Goal: Task Accomplishment & Management: Use online tool/utility

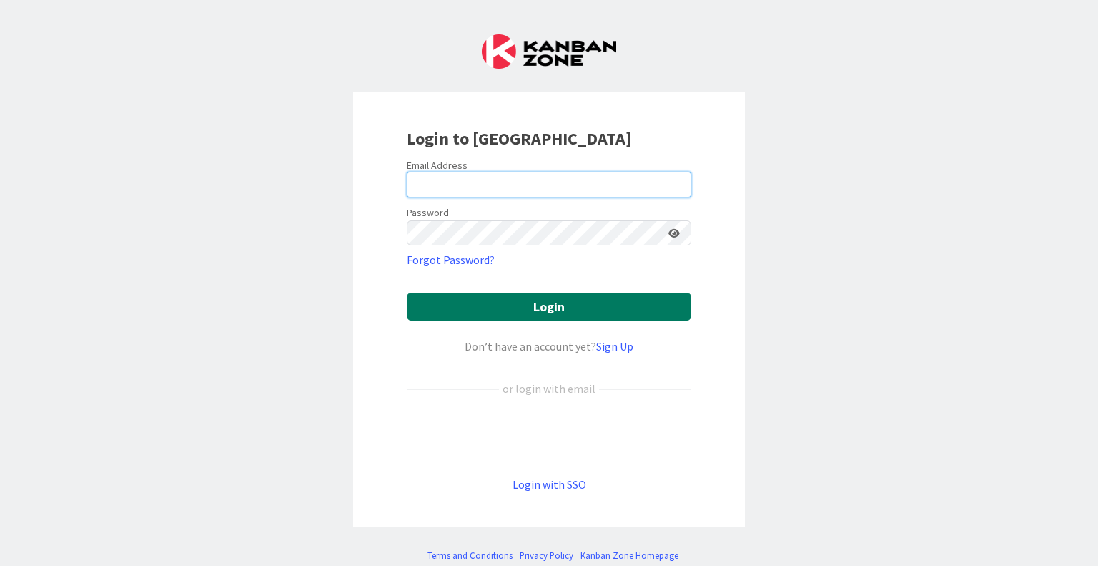
type input "[EMAIL_ADDRESS][DOMAIN_NAME]"
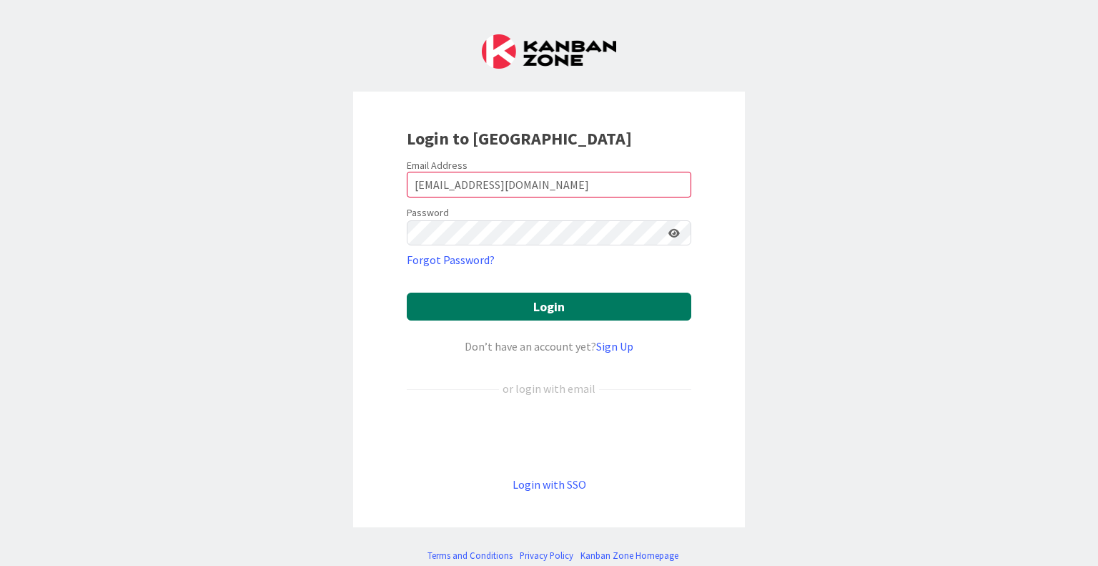
click at [503, 297] on button "Login" at bounding box center [549, 306] width 285 height 28
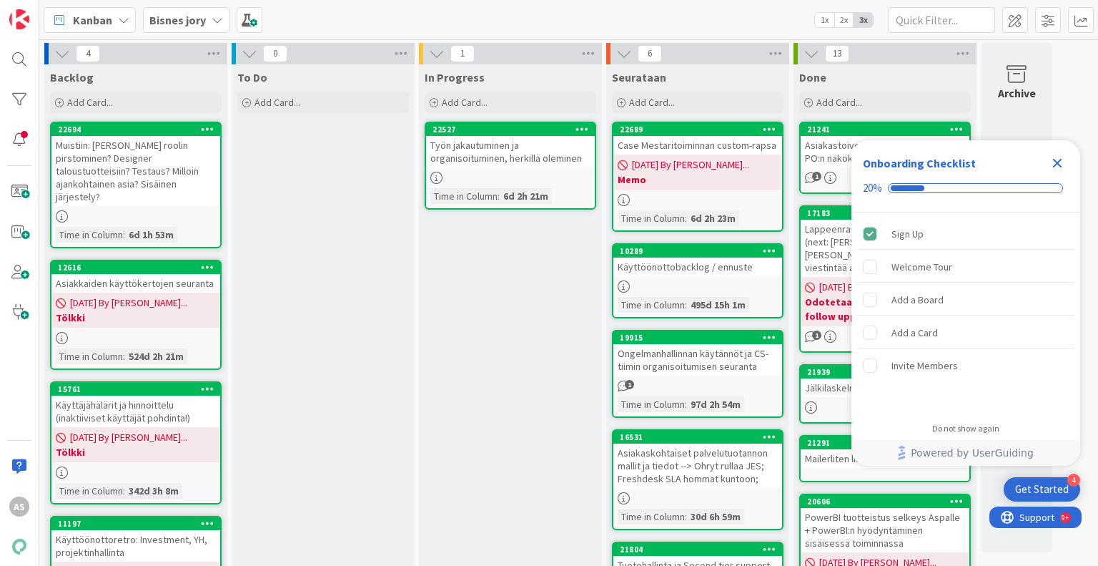
click at [197, 21] on b "Bisnes jory" at bounding box center [177, 20] width 56 height 14
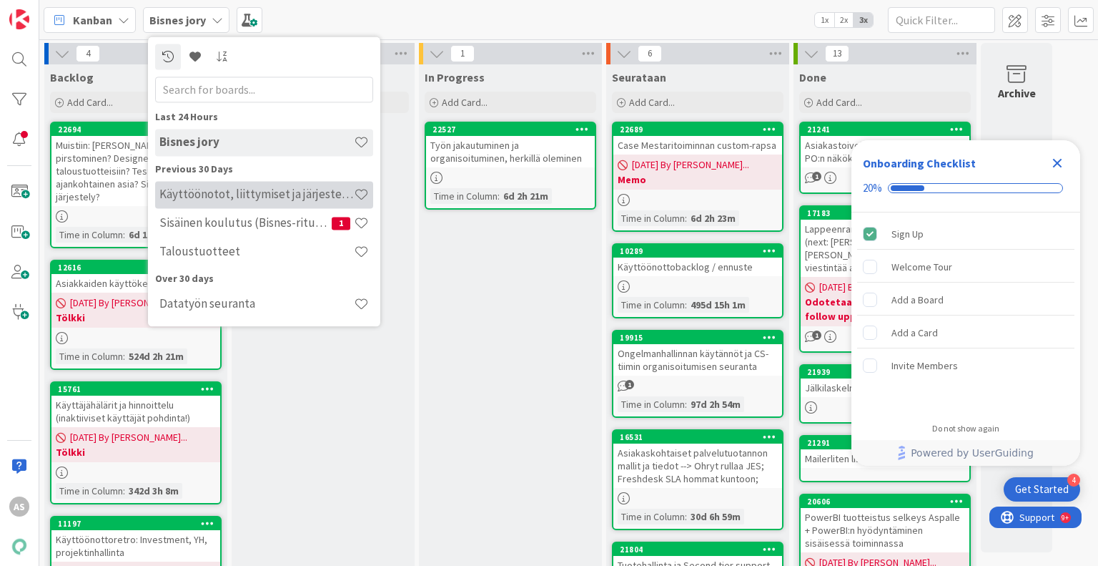
click at [210, 192] on h4 "Käyttöönotot, liittymiset ja järjestelmävaihdokset" at bounding box center [256, 194] width 195 height 14
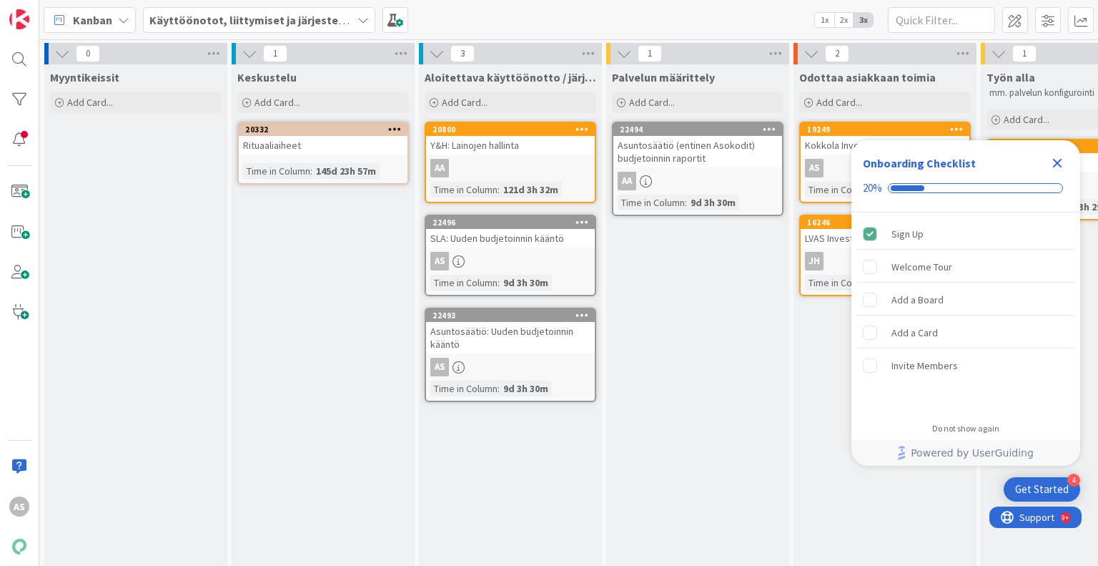
click at [1058, 159] on icon "Close Checklist" at bounding box center [1057, 162] width 17 height 17
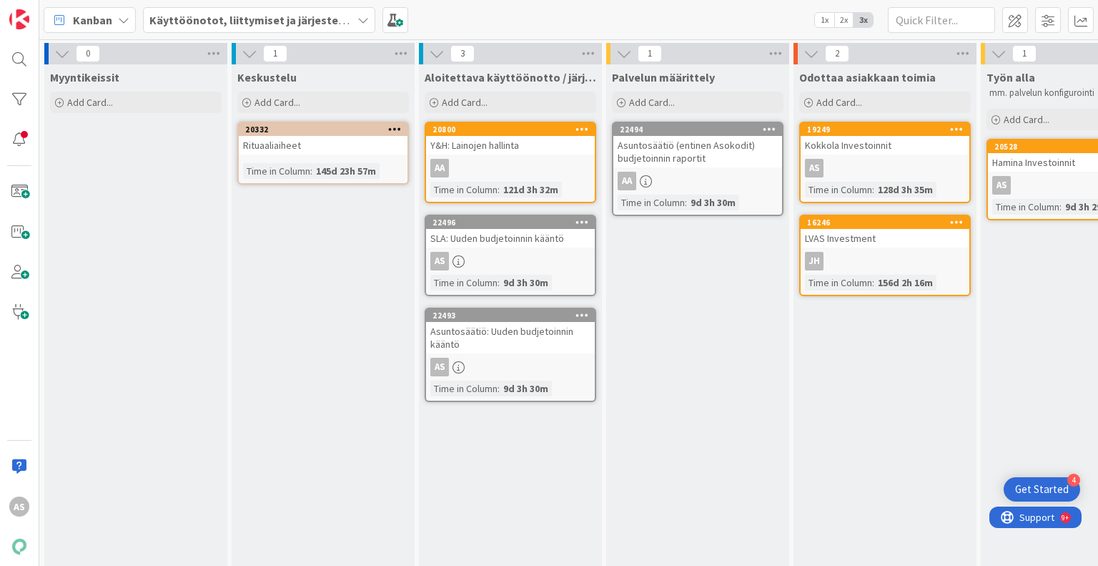
click at [693, 300] on div "Palvelun määrittely Add Card... 22494 Asuntosäätiö (entinen Asokodit) budjetoin…" at bounding box center [697, 369] width 183 height 611
click at [847, 442] on div "Odottaa asiakkaan toimia Add Card... 19249 Kokkola Investoinnit AS Time in [GEO…" at bounding box center [885, 369] width 183 height 611
click at [704, 425] on div "Palvelun määrittely Add Card... 22494 Asuntosäätiö (entinen Asokodit) budjetoin…" at bounding box center [697, 369] width 183 height 611
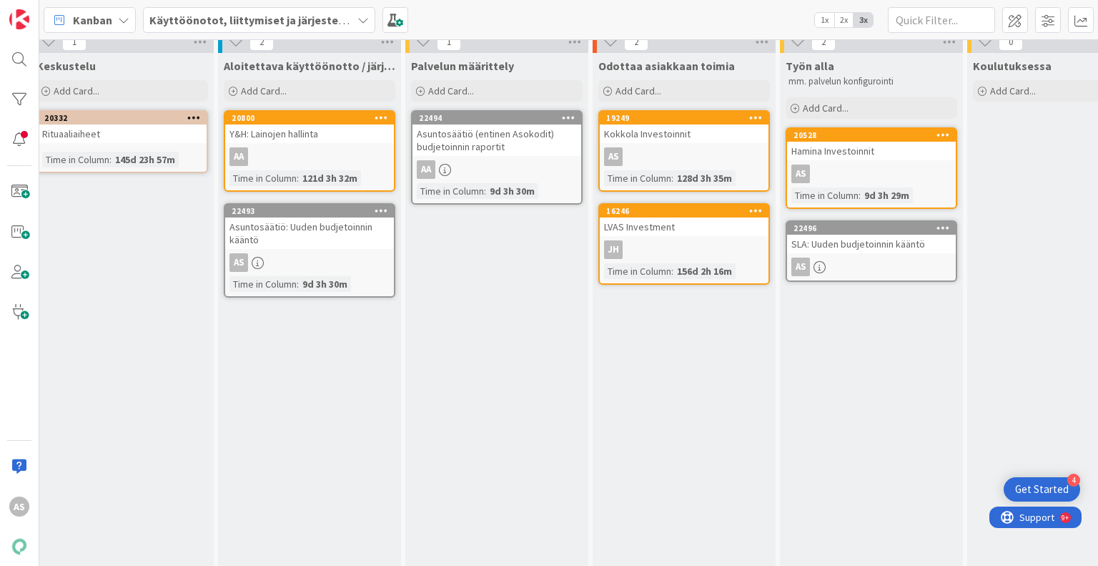
scroll to position [11, 200]
click at [329, 208] on div "22493" at bounding box center [313, 211] width 162 height 10
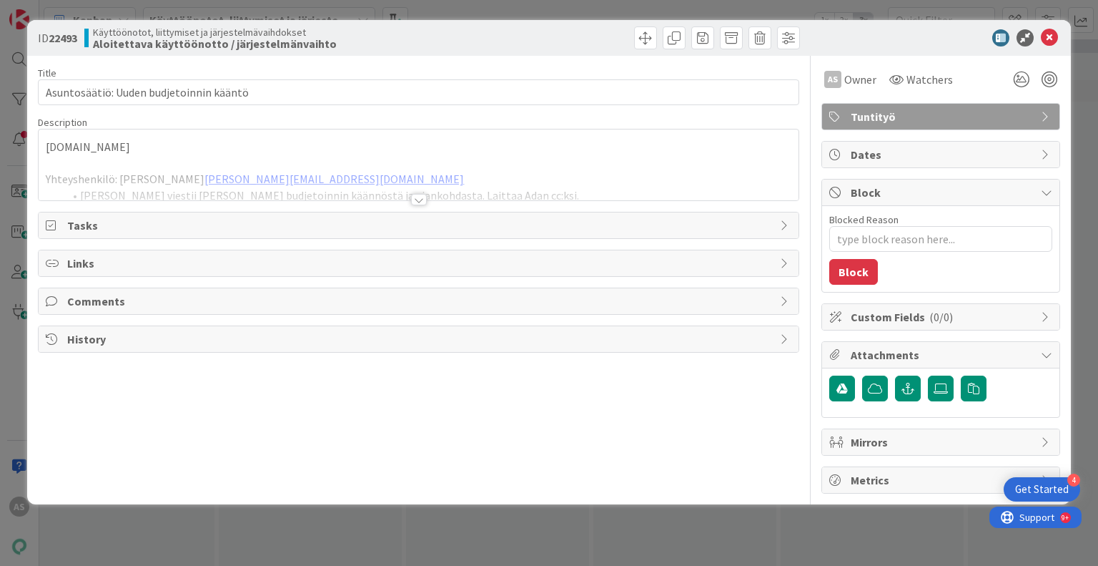
click at [412, 202] on div at bounding box center [419, 199] width 16 height 11
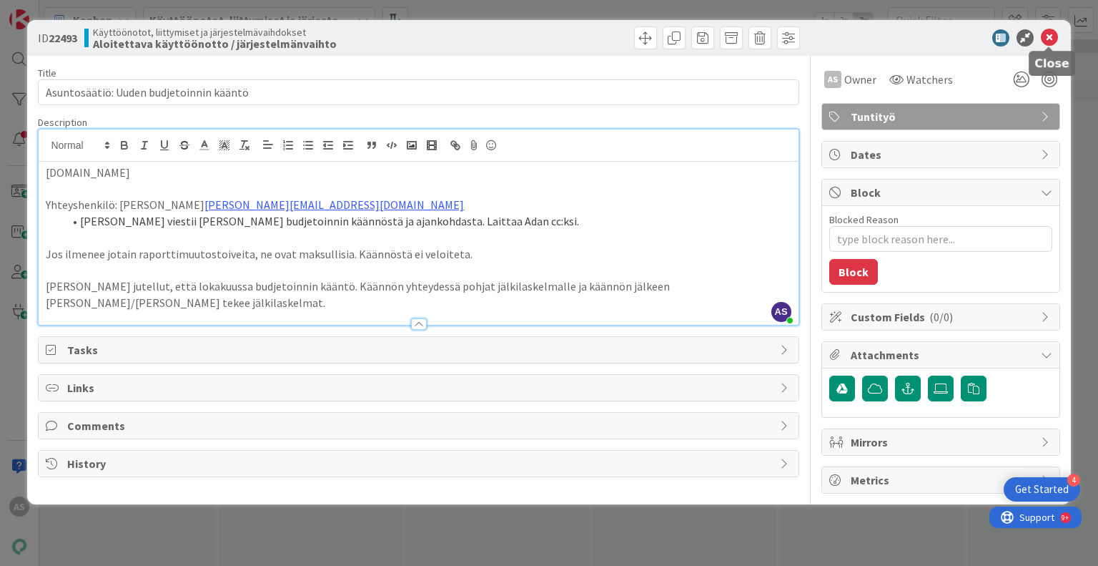
click at [1051, 41] on icon at bounding box center [1049, 37] width 17 height 17
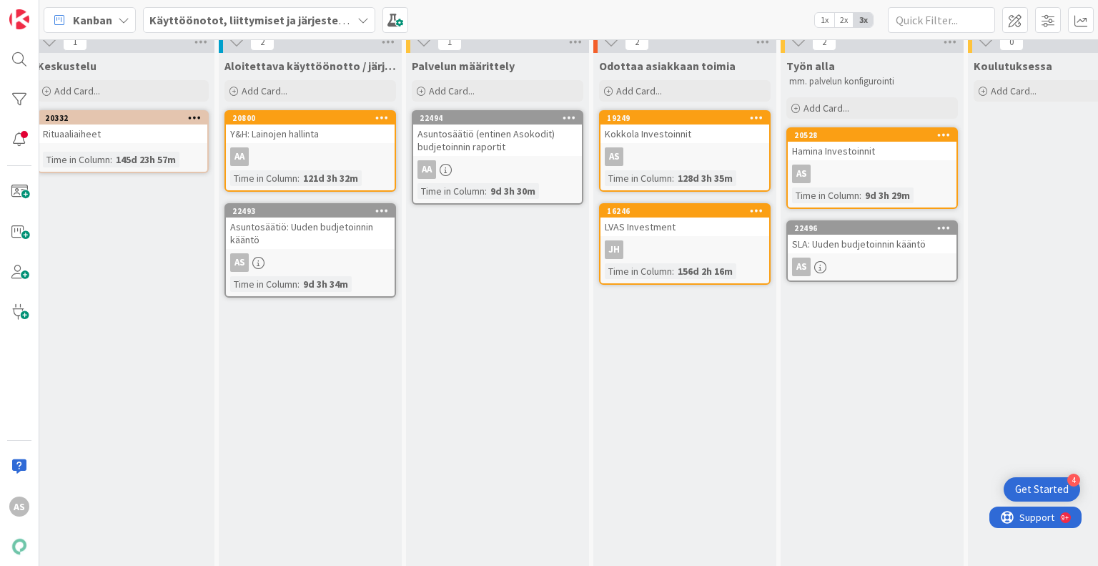
click at [489, 125] on div "Asuntosäätiö (entinen Asokodit) budjetoinnin raportit" at bounding box center [497, 139] width 169 height 31
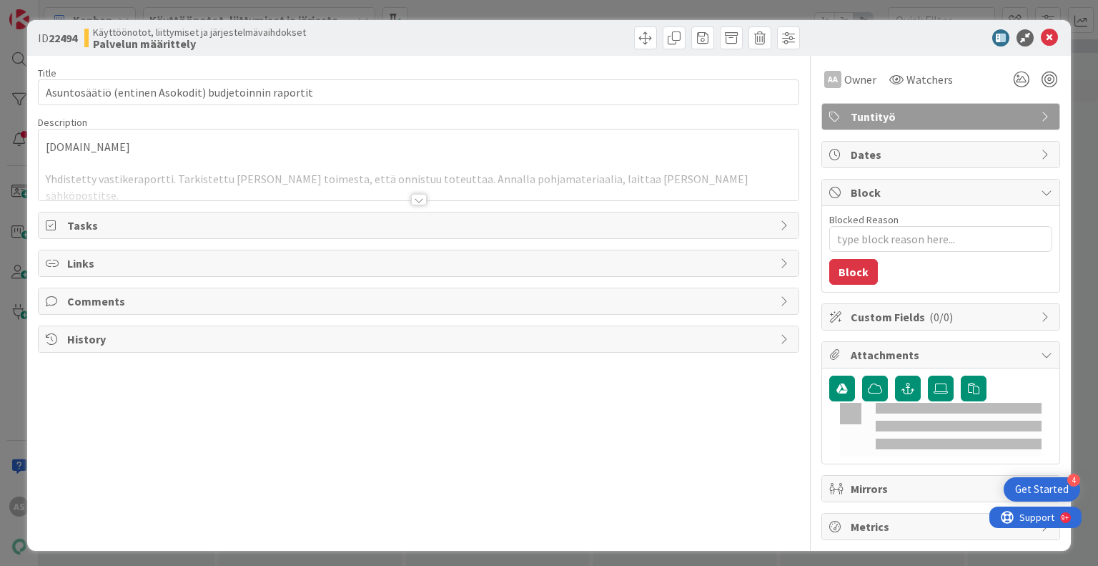
type textarea "x"
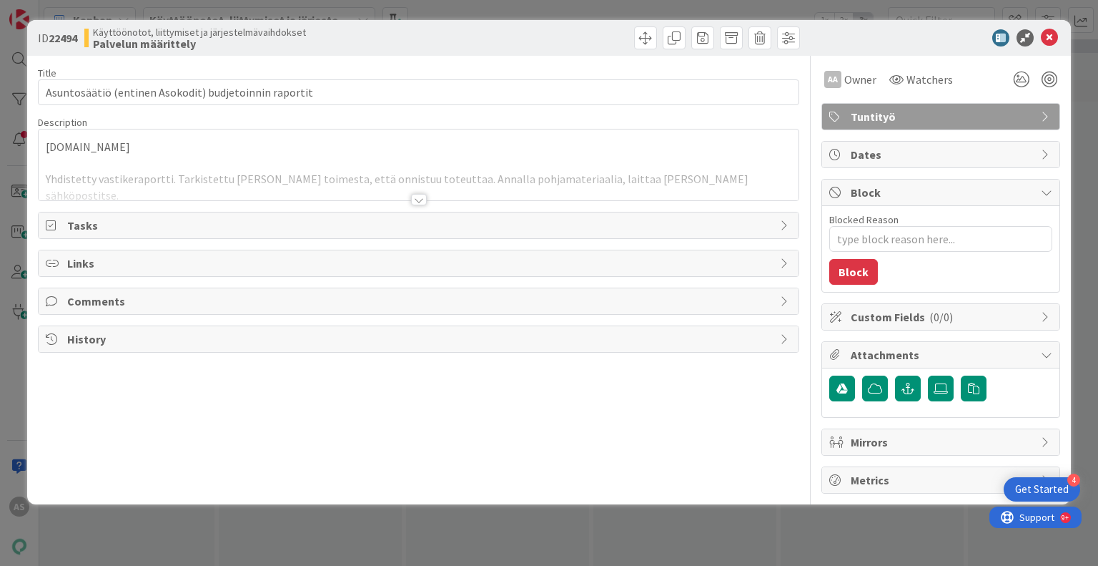
click at [420, 203] on div at bounding box center [419, 199] width 16 height 11
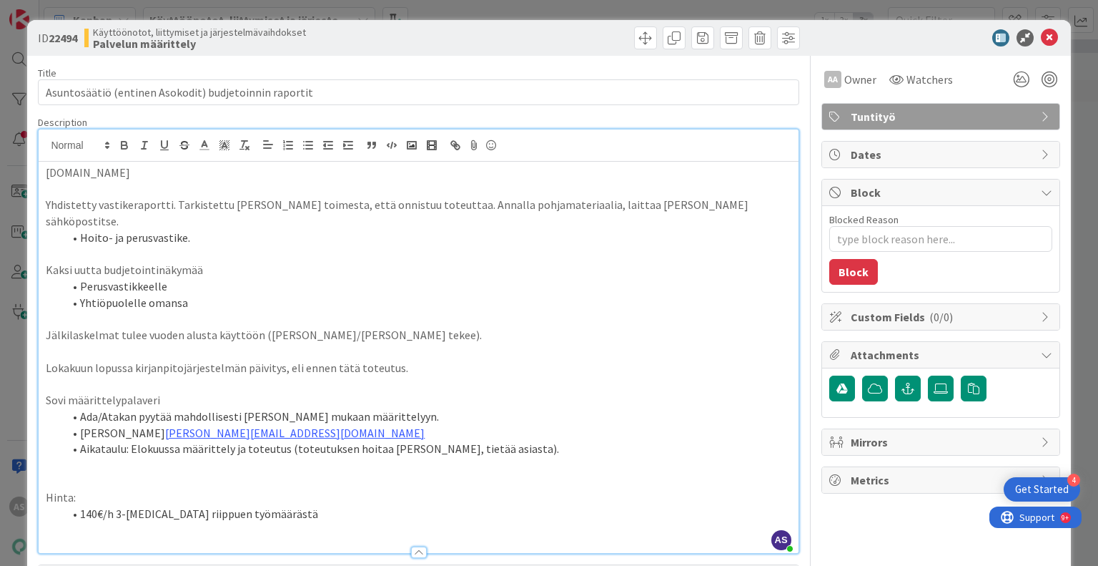
click at [1047, 43] on div at bounding box center [933, 37] width 253 height 17
click at [1042, 42] on icon at bounding box center [1049, 37] width 17 height 17
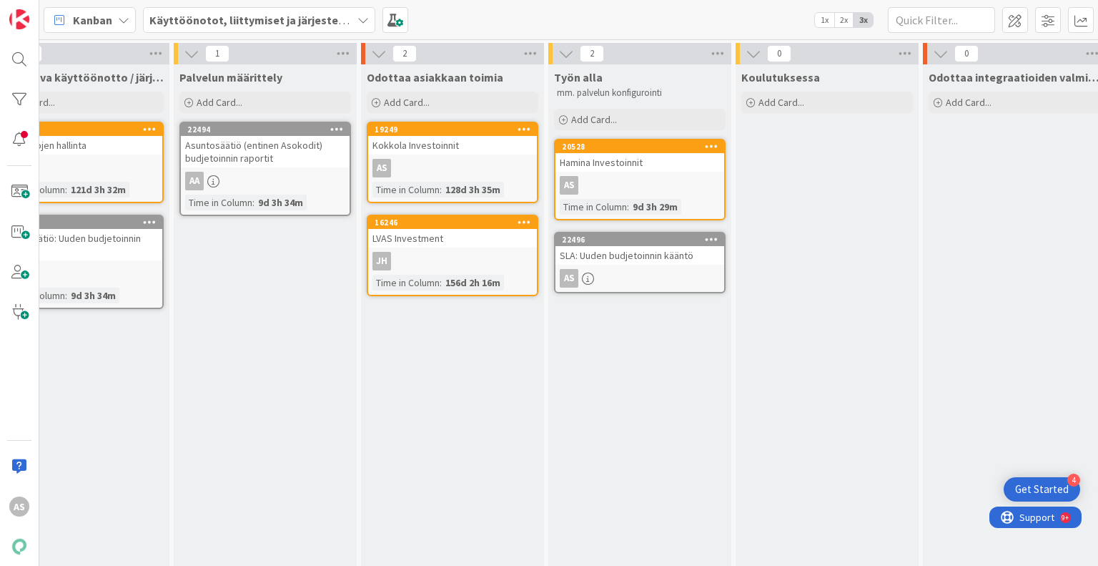
scroll to position [0, 433]
click at [879, 345] on div "Koulutuksessa Add Card..." at bounding box center [826, 369] width 183 height 611
click at [892, 259] on div "Koulutuksessa Add Card..." at bounding box center [826, 369] width 183 height 611
click at [574, 347] on div "Työn alla mm. palvelun konfigurointi Add Card... 20528 Hamina Investoinnit AS T…" at bounding box center [639, 369] width 183 height 611
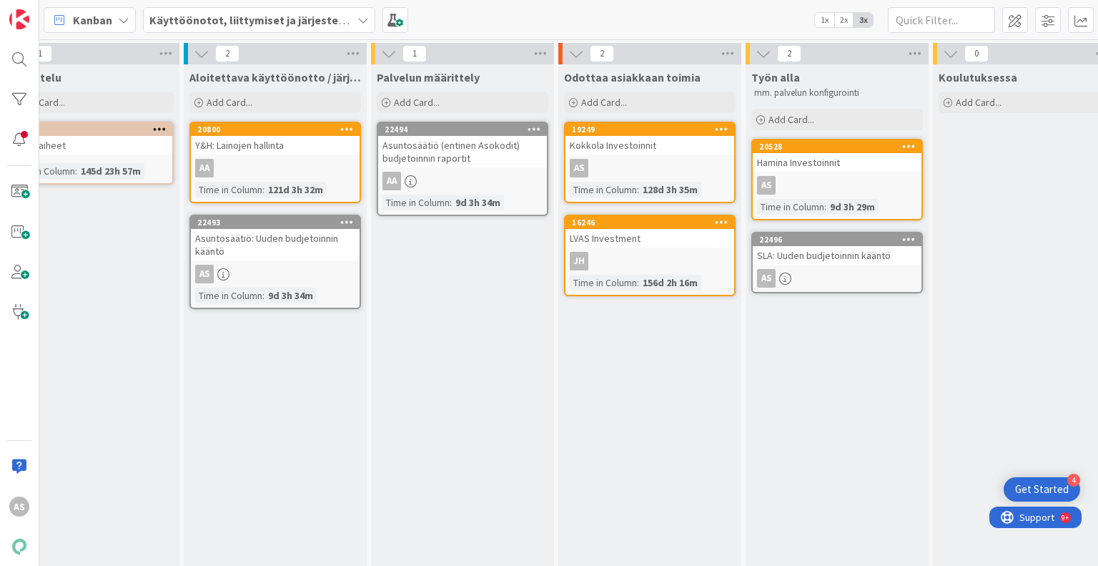
scroll to position [0, 235]
click at [586, 351] on div "Odottaa asiakkaan toimia Add Card... 19249 Kokkola Investoinnit AS Time in [GEO…" at bounding box center [650, 369] width 183 height 611
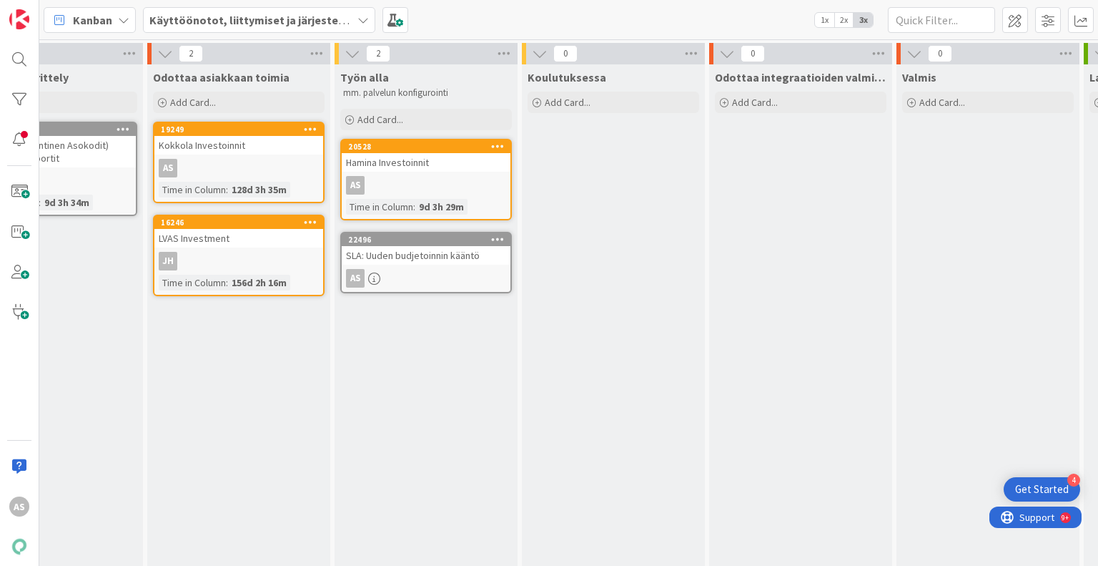
scroll to position [0, 646]
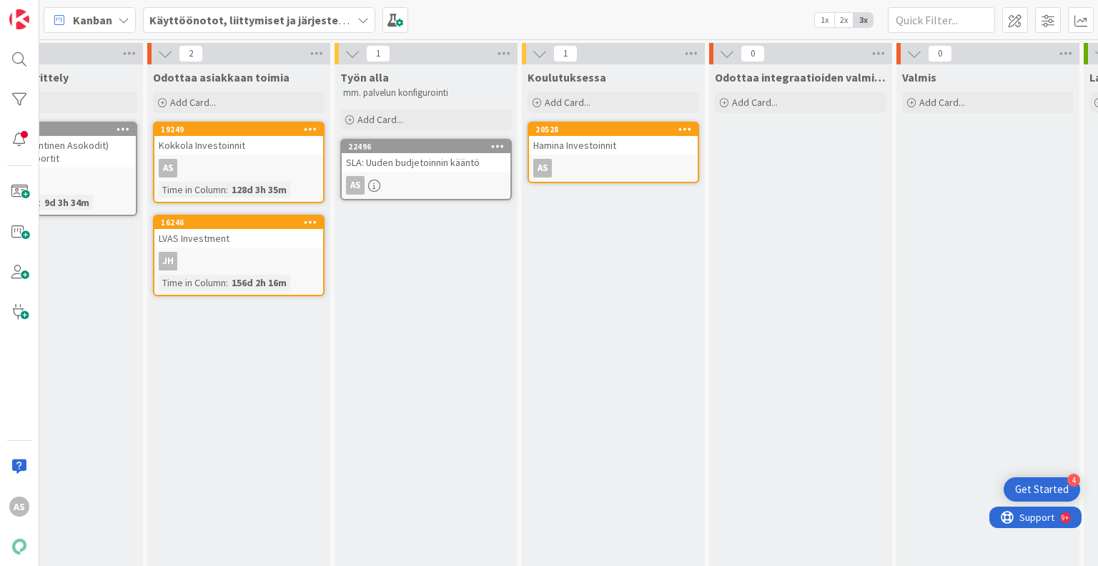
click at [643, 294] on div "Koulutuksessa Add Card... 20528 Hamina Investoinnit AS" at bounding box center [613, 369] width 183 height 611
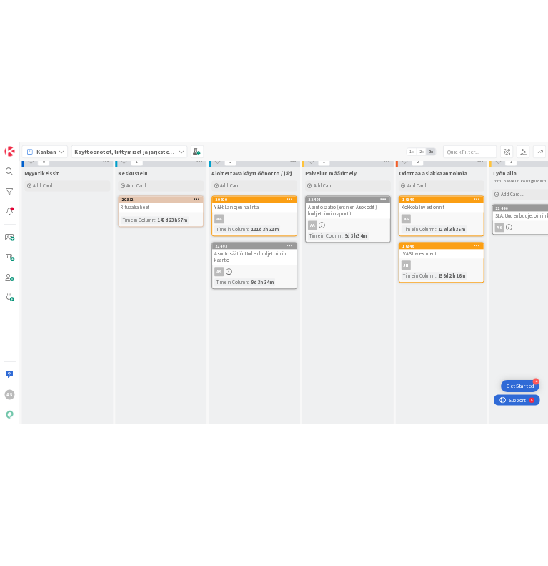
scroll to position [0, 0]
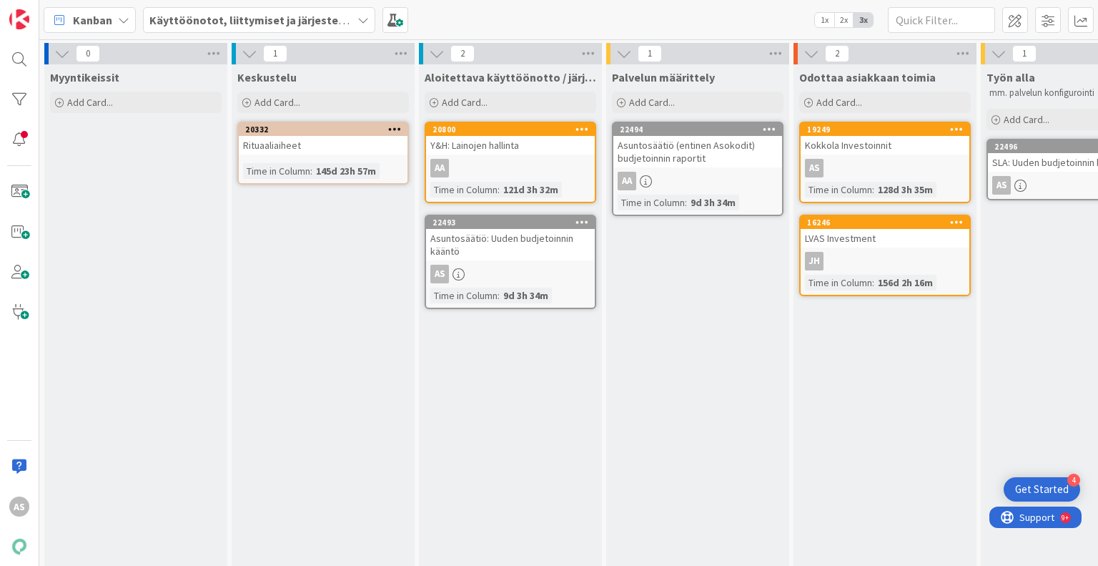
click at [695, 325] on div "Palvelun määrittely Add Card... 22494 Asuntosäätiö (entinen Asokodit) budjetoin…" at bounding box center [697, 369] width 183 height 611
click at [422, 400] on div "Aloitettava käyttöönotto / järjestelmänvaihto Add Card... 20800 Y&H: Lainojen h…" at bounding box center [510, 369] width 183 height 611
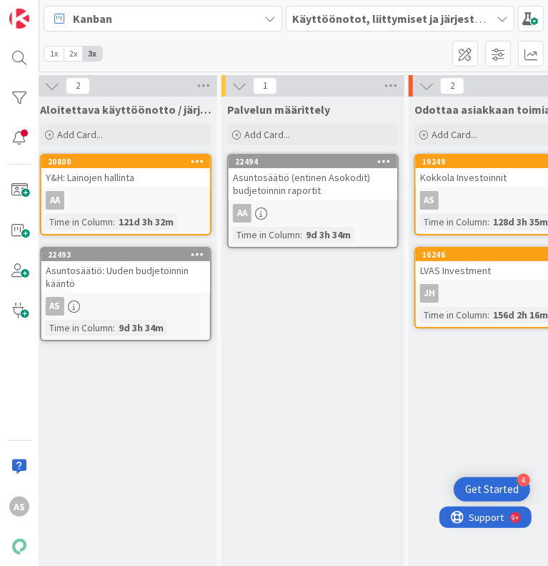
scroll to position [0, 386]
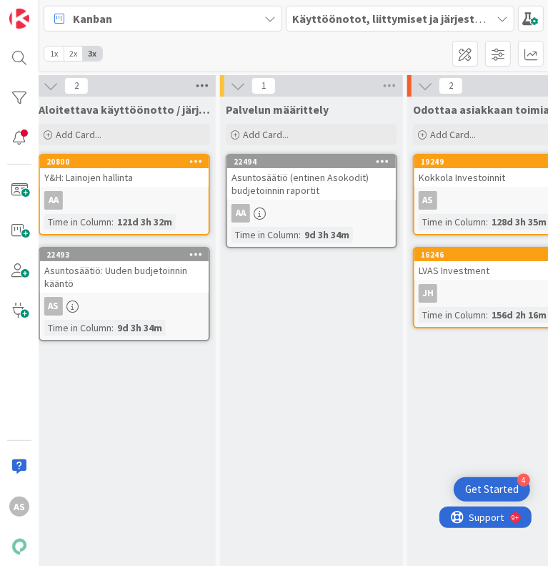
click at [200, 94] on icon at bounding box center [202, 85] width 19 height 21
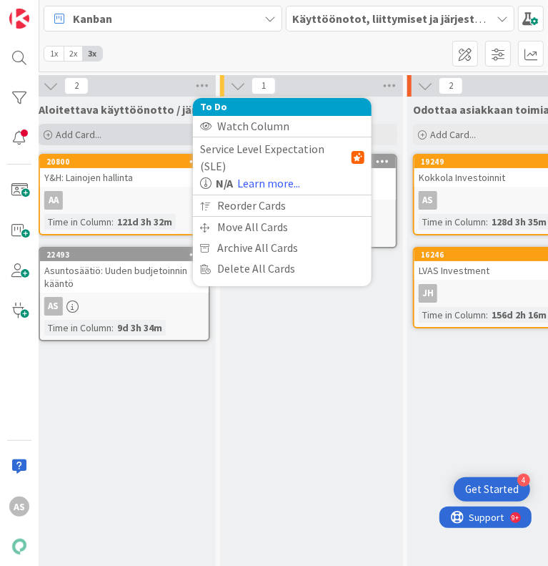
click at [78, 135] on span "Add Card..." at bounding box center [79, 134] width 46 height 13
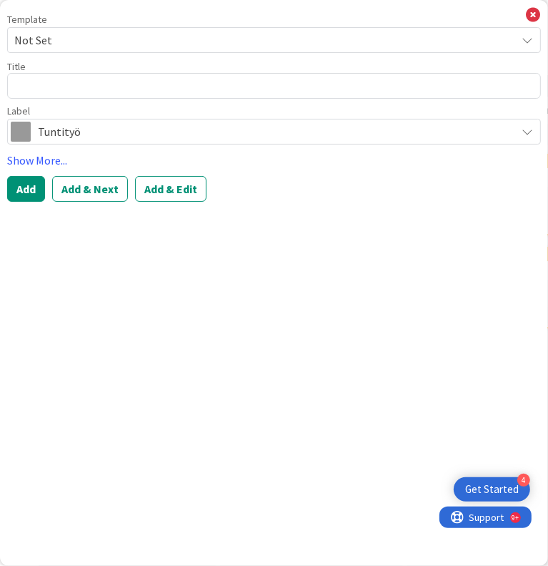
type textarea "M"
type textarea "x"
type textarea "Mi"
type textarea "x"
type textarea "Mik"
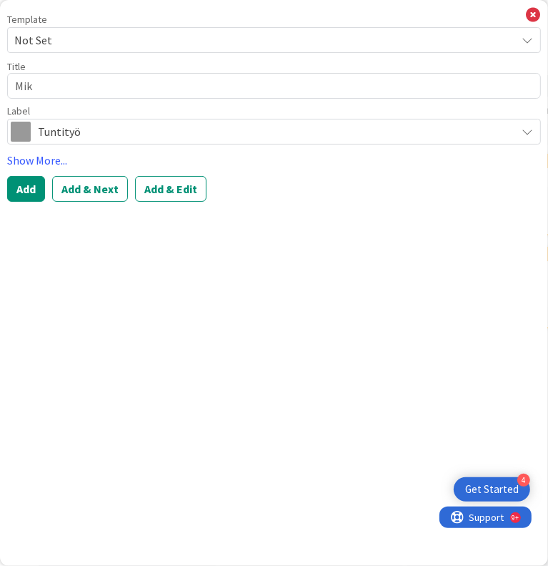
type textarea "x"
type textarea "[PERSON_NAME]"
type textarea "x"
type textarea "Mikal"
type textarea "x"
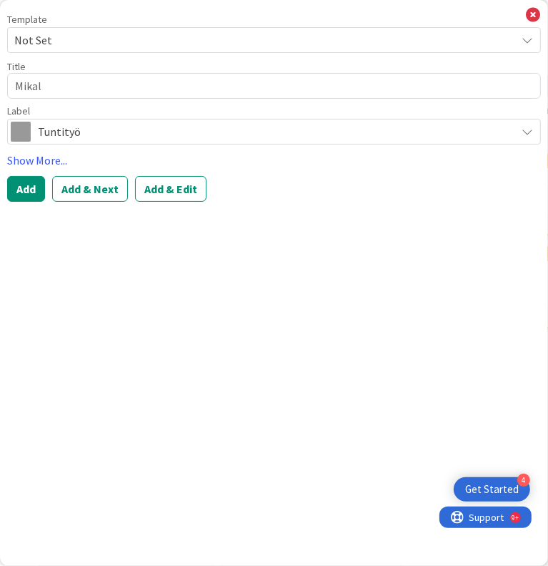
type textarea "Mikalo"
type textarea "x"
type textarea "[PERSON_NAME]"
type textarea "x"
type textarea "[PERSON_NAME]"
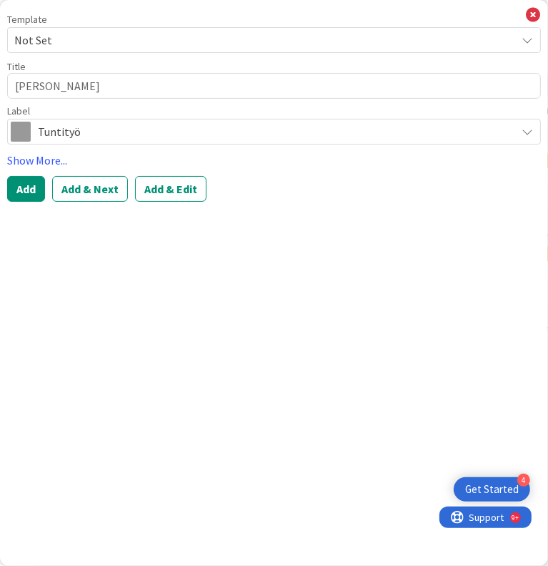
type textarea "x"
type textarea "[PERSON_NAME]"
type textarea "x"
type textarea "Mikalo"
type textarea "x"
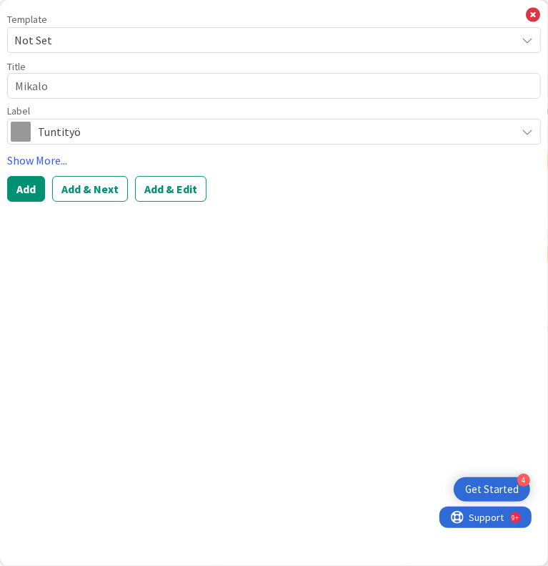
type textarea "Mikalo u"
type textarea "x"
type textarea "Mikalo uu"
type textarea "x"
type textarea "[PERSON_NAME]"
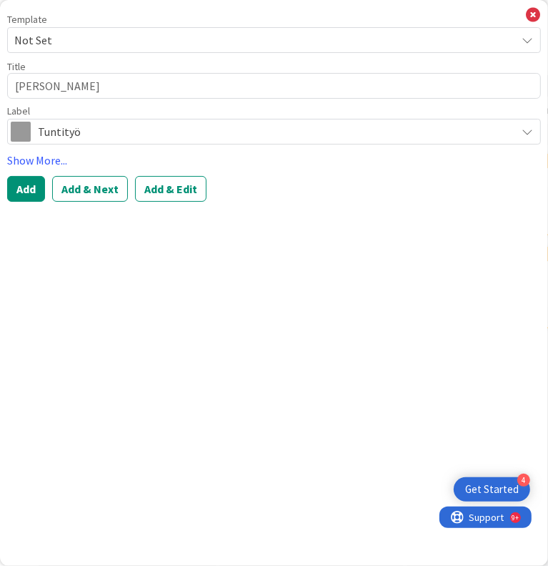
type textarea "x"
type textarea "[PERSON_NAME]"
type textarea "x"
type textarea "[PERSON_NAME]"
type textarea "x"
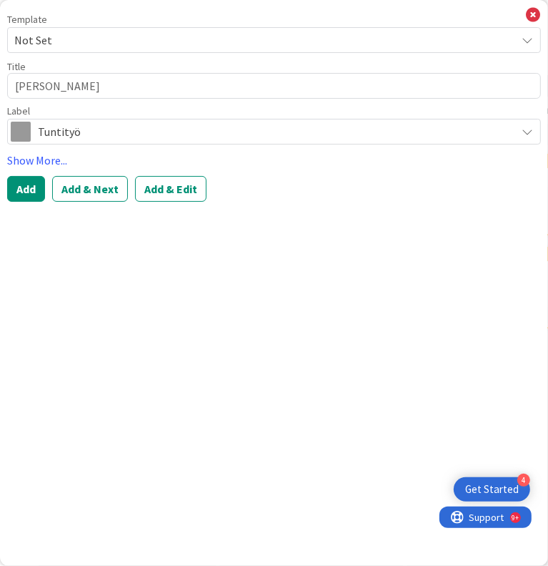
type textarea "Mikalo uusi b"
type textarea "x"
type textarea "Mikalo uusi bu"
type textarea "x"
type textarea "Mikalo uusi bud"
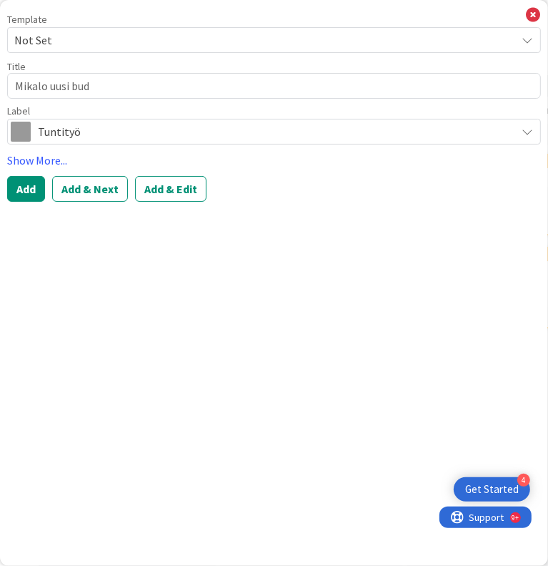
type textarea "x"
type textarea "Mikalo uusi budj"
type textarea "x"
type textarea "Mikalo uusi budje"
type textarea "x"
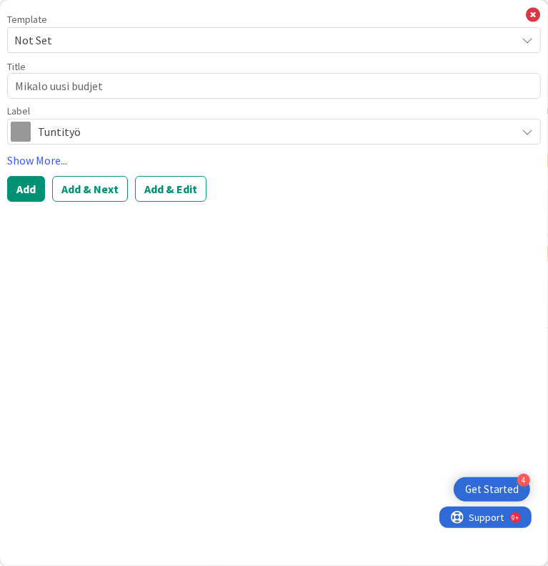
type textarea "Mikalo uusi budjeto"
type textarea "x"
type textarea "Mikalo uusi budjetoi"
type textarea "x"
type textarea "Mikalo uusi budjetoin"
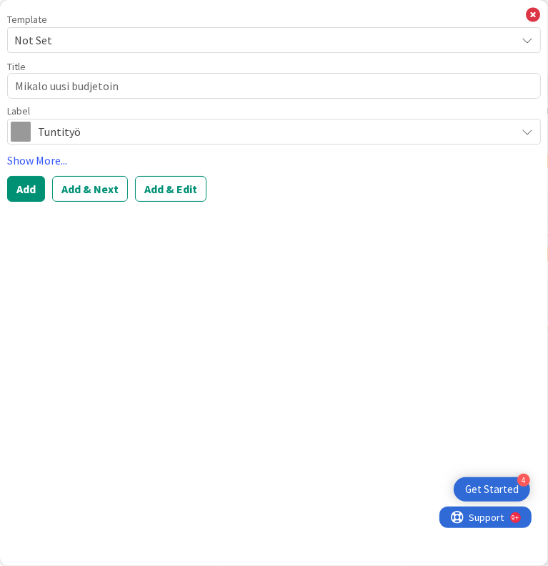
type textarea "x"
type textarea "Mikalo uusi budjetoint"
type textarea "x"
type textarea "Mikalo uusi budjetointi"
type textarea "x"
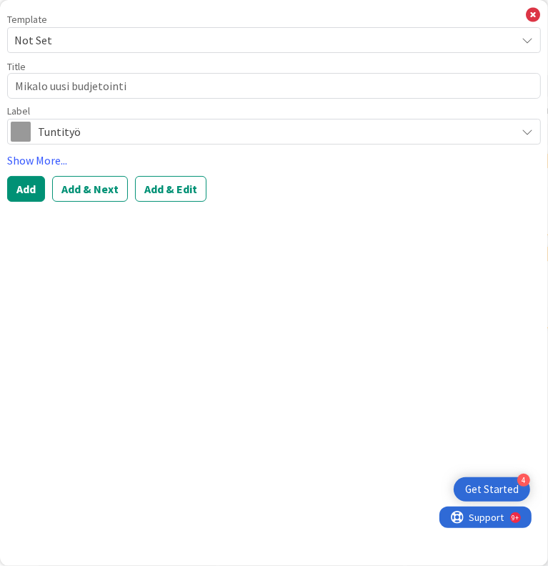
type textarea "Mikalo uusi budjetointi"
type textarea "x"
type textarea "Mikalo uusi budjetointi -"
type textarea "x"
type textarea "Mikalo uusi budjetointi -kä"
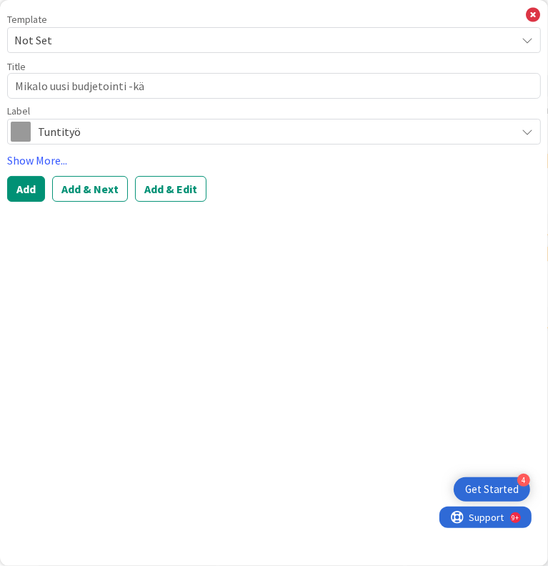
type textarea "x"
type textarea "Mikalo uusi budjetointi -kää"
type textarea "x"
type textarea "Mikalo uusi budjetointi -kään"
type textarea "x"
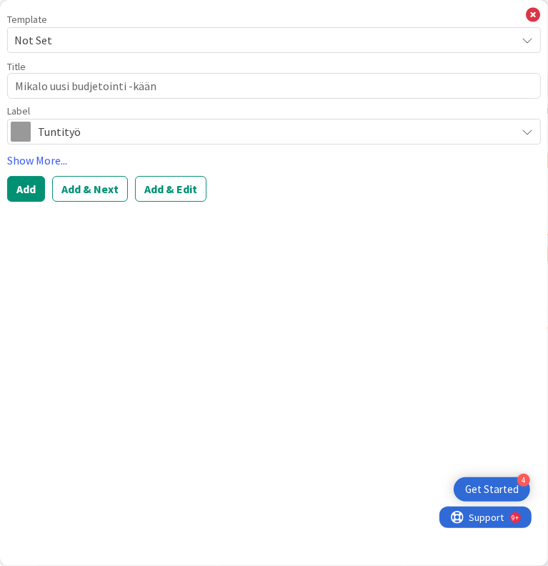
type textarea "Mikalo uusi budjetointi -käänt"
type textarea "x"
type textarea "Mikalo uusi budjetointi -kääntö"
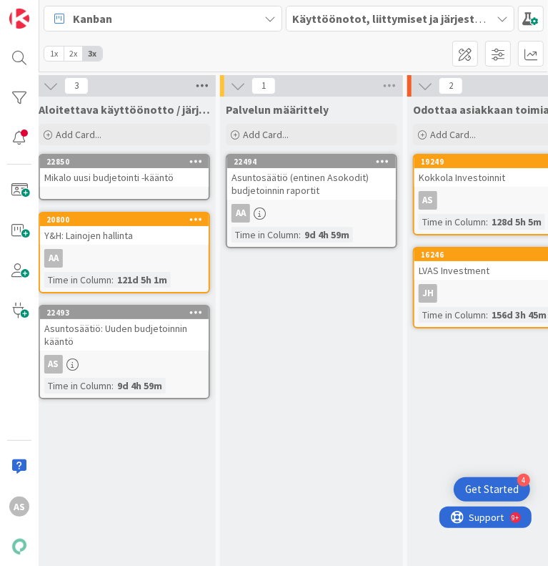
click at [208, 85] on icon at bounding box center [202, 85] width 19 height 21
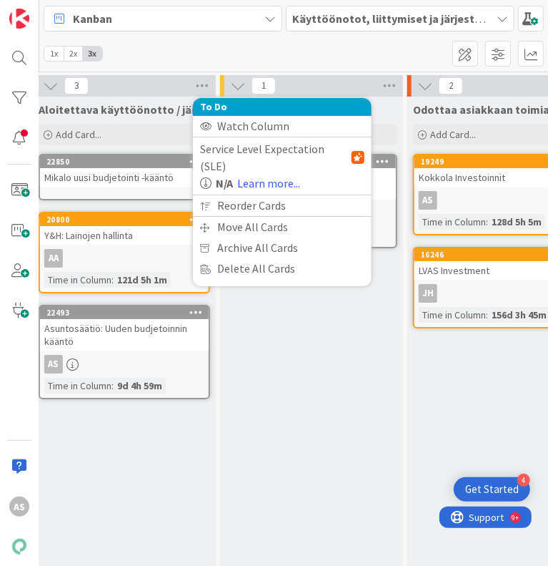
click at [149, 129] on div "Add Card..." at bounding box center [125, 134] width 172 height 21
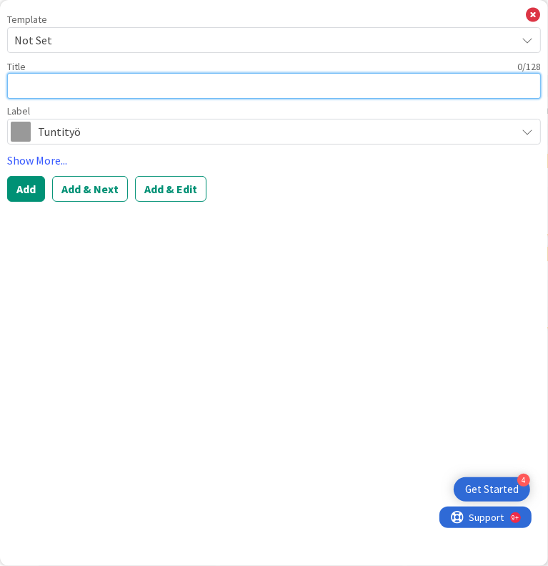
type textarea "x"
type textarea "V"
type textarea "x"
type textarea "VT"
type textarea "x"
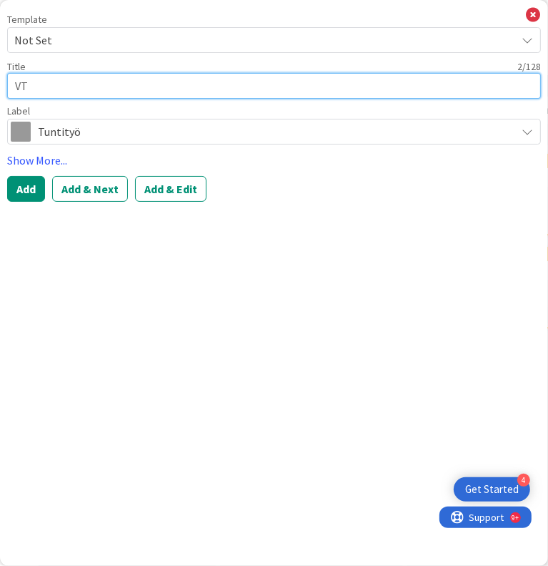
type textarea "VTS"
type textarea "x"
type textarea "VTS u"
type textarea "x"
type textarea "VTS uu"
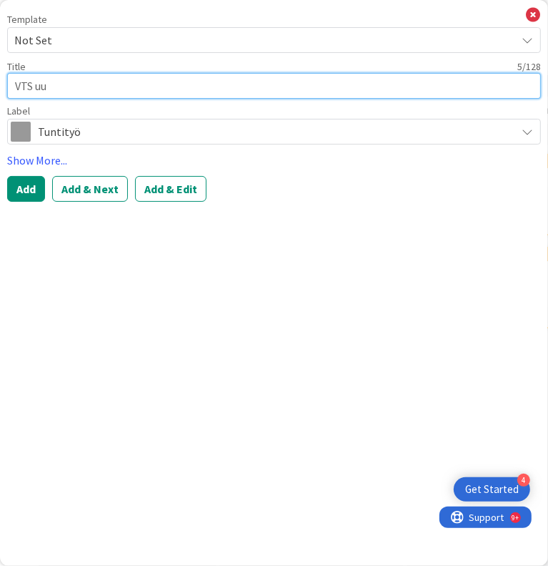
type textarea "x"
type textarea "VTS uusi"
type textarea "x"
type textarea "VTS uusi"
type textarea "x"
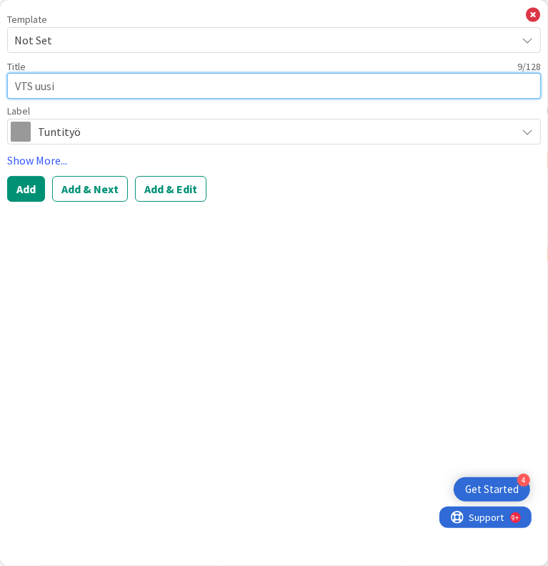
type textarea "VTS uusi n"
type textarea "x"
type textarea "VTS uusi nu"
type textarea "x"
type textarea "VTS uusi nud"
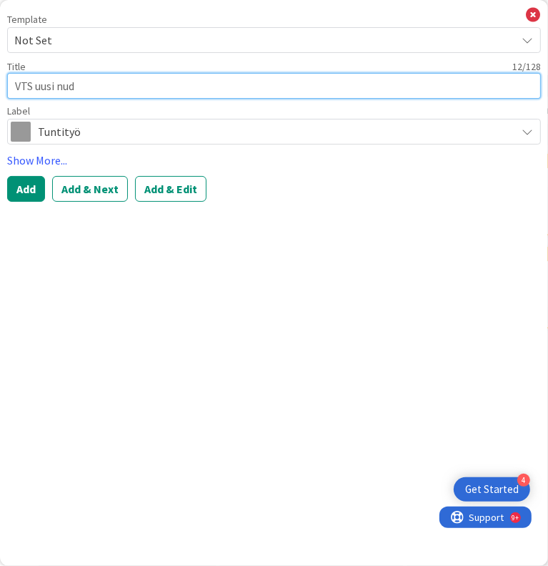
type textarea "x"
type textarea "VTS uusi nu"
type textarea "x"
type textarea "VTS uusi n"
type textarea "x"
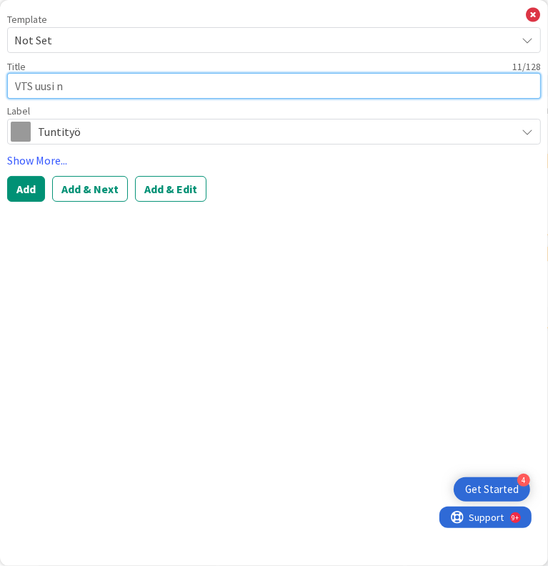
type textarea "VTS uusi"
type textarea "x"
type textarea "VTS uusi b"
type textarea "x"
type textarea "VTS uusi bu"
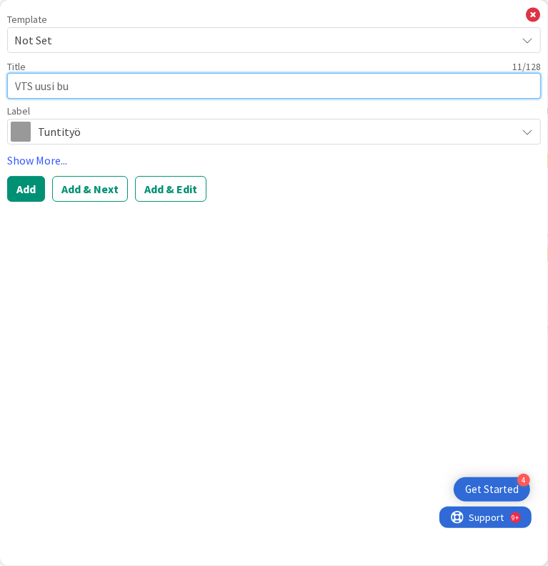
type textarea "x"
type textarea "VTS uusi bud"
type textarea "x"
type textarea "VTS uusi budj"
type textarea "x"
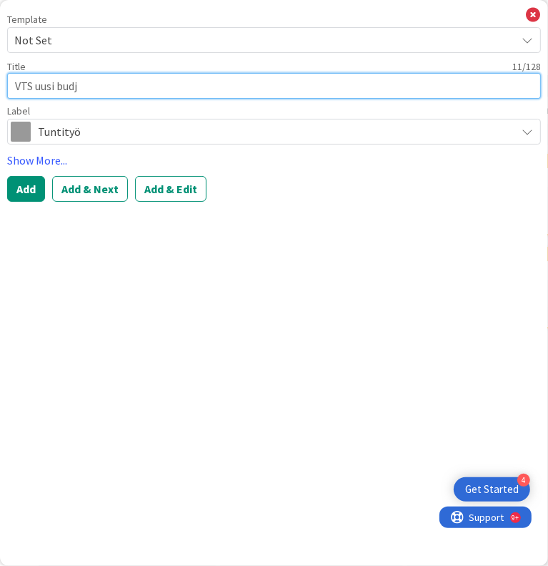
type textarea "VTS uusi budje"
type textarea "x"
type textarea "VTS uusi budjeto"
type textarea "x"
type textarea "VTS uusi budjetoi"
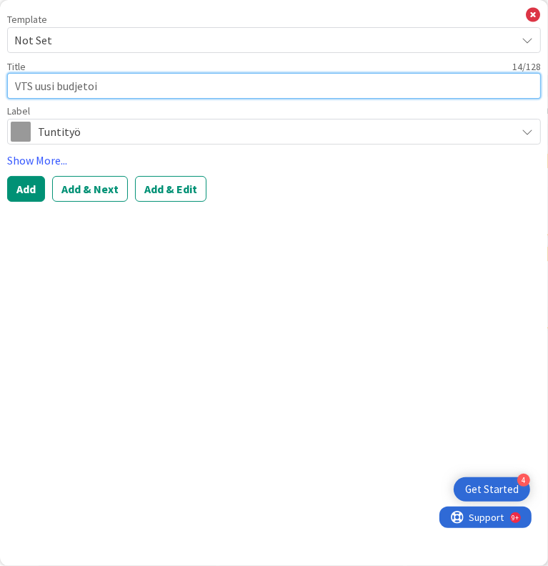
type textarea "x"
type textarea "VTS uusi budjetoin"
type textarea "x"
type textarea "VTS uusi budjetoint"
type textarea "x"
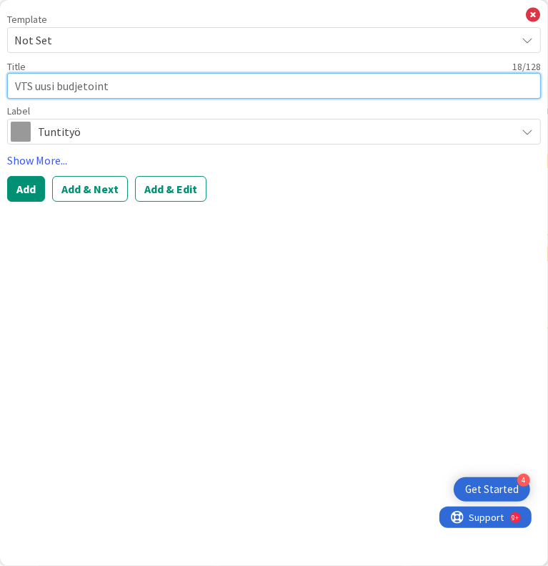
type textarea "VTS uusi budjetointi"
type textarea "x"
type textarea "VTS uusi budjetointi"
type textarea "x"
type textarea "VTS uusi budjetointi -"
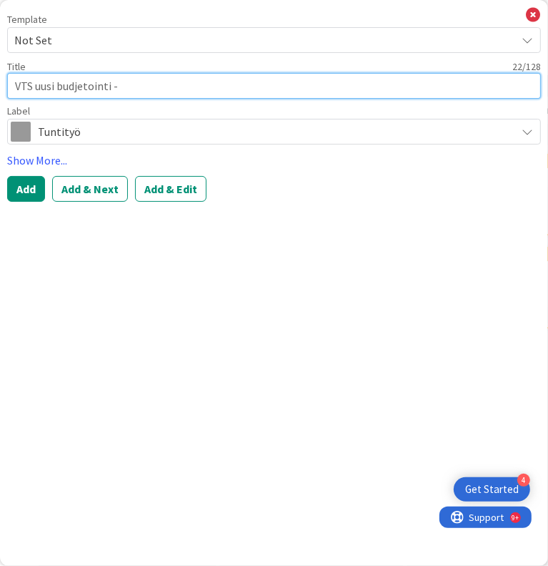
type textarea "x"
type textarea "VTS uusi budjetointi -k"
type textarea "x"
type textarea "VTS uusi budjetointi -kä"
type textarea "x"
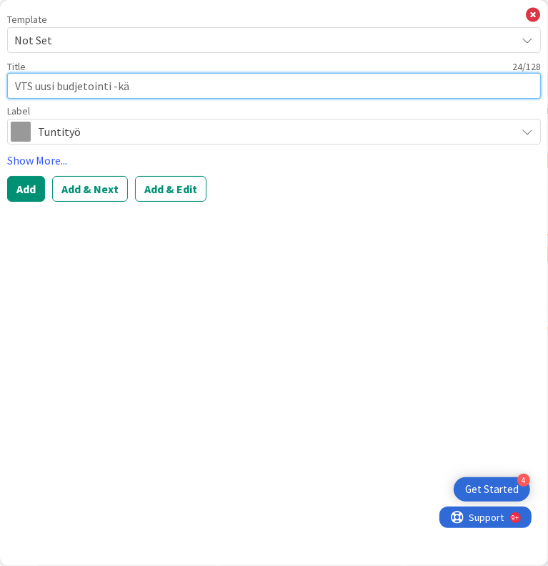
type textarea "VTS uusi budjetointi -kää"
type textarea "x"
type textarea "VTS uusi budjetointi -kään"
type textarea "x"
type textarea "VTS uusi budjetointi -kääntö"
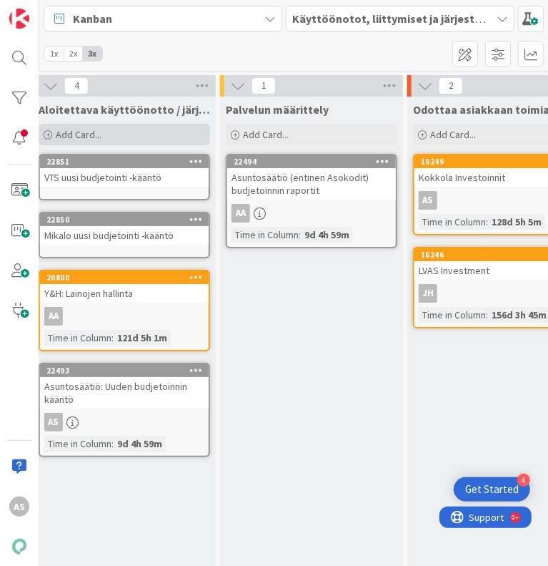
click at [107, 132] on div "Add Card..." at bounding box center [125, 134] width 172 height 21
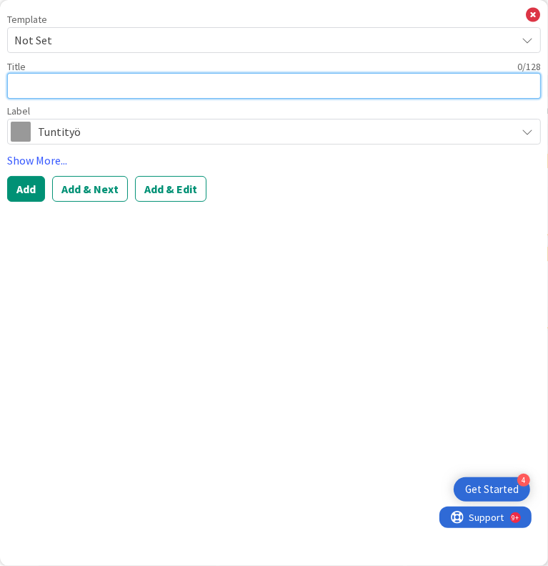
type textarea "x"
type textarea "M"
type textarea "x"
type textarea "Me"
type textarea "x"
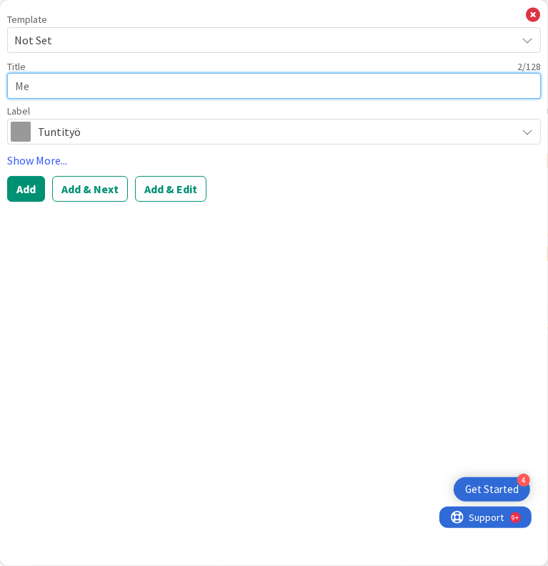
type textarea "Mes"
type textarea "x"
type textarea "Mest"
type textarea "x"
type textarea "Mesta"
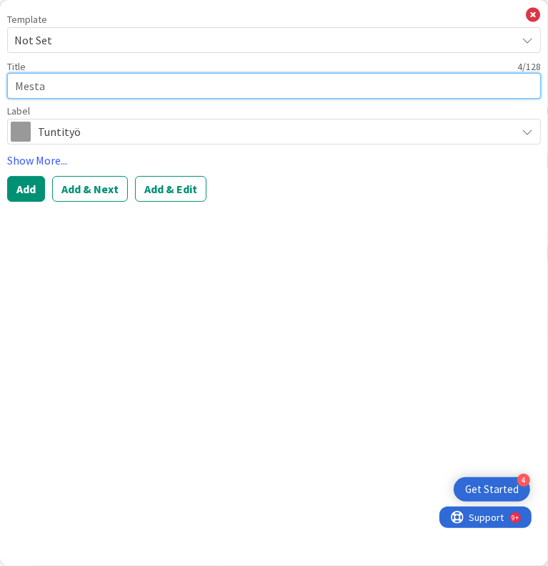
type textarea "x"
type textarea "Mestar"
type textarea "x"
type textarea "Mestari"
type textarea "x"
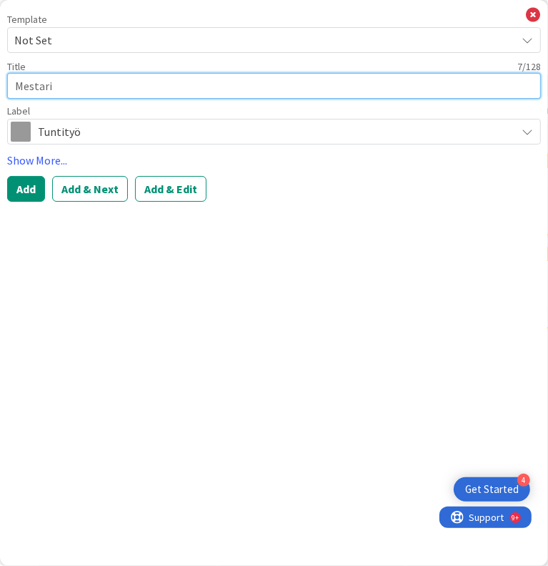
type textarea "Mestari"
type textarea "x"
type textarea "Mestari u"
type textarea "x"
type textarea "Mestari uu"
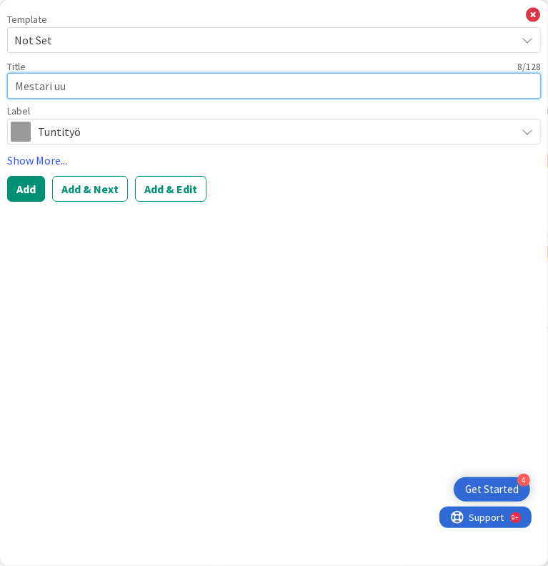
type textarea "x"
type textarea "Mestari uus"
type textarea "x"
type textarea "Mestari uusi"
type textarea "x"
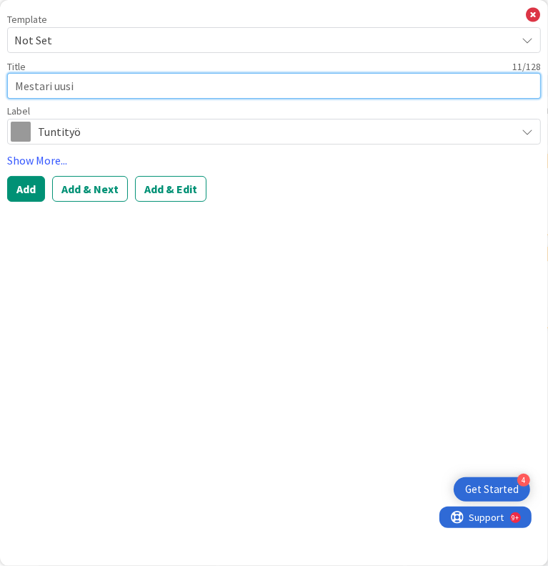
type textarea "Mestari uusi"
type textarea "x"
type textarea "Mestari uusi b"
type textarea "x"
type textarea "Mestari uusi bu"
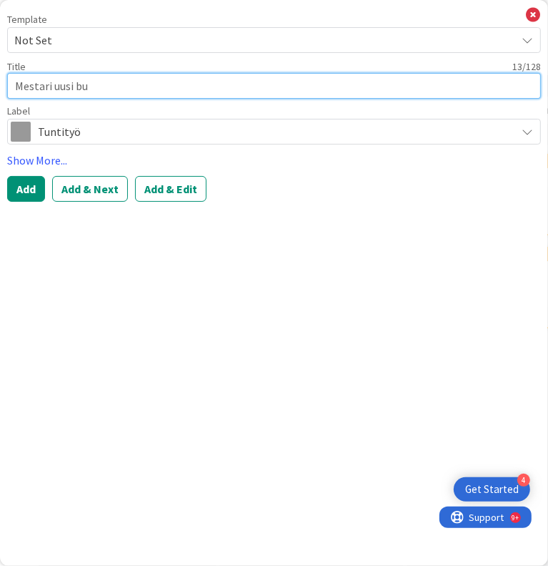
type textarea "x"
type textarea "Mestari uusi bud"
type textarea "x"
type textarea "Mestari uusi budj"
type textarea "x"
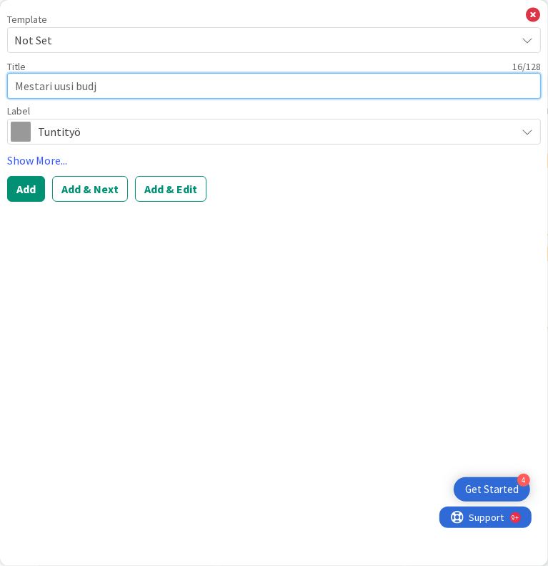
type textarea "Mestari uusi budje"
type textarea "x"
type textarea "Mestari uusi budjeto"
type textarea "x"
type textarea "Mestari uusi budjetoi"
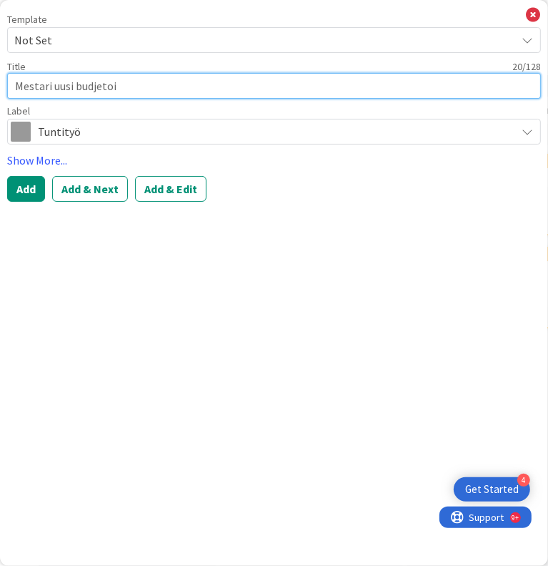
type textarea "x"
type textarea "Mestari uusi budjetoin"
type textarea "x"
type textarea "Mestari uusi budjetoint"
type textarea "x"
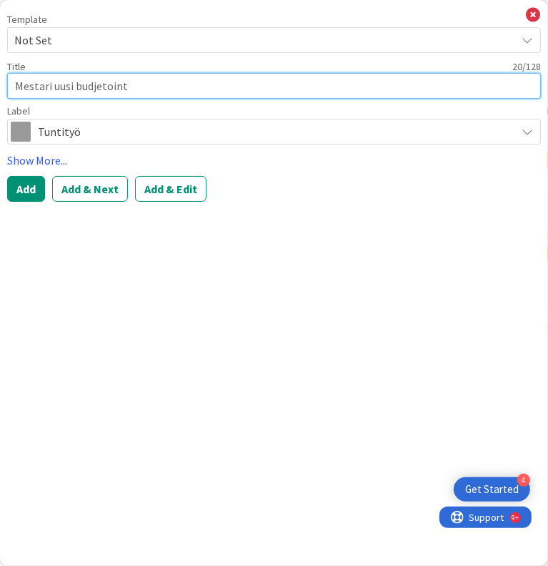
type textarea "Mestari uusi budjetointi"
type textarea "x"
type textarea "Mestari uusi budjetointi"
type textarea "x"
type textarea "Mestari uusi budjetointi -"
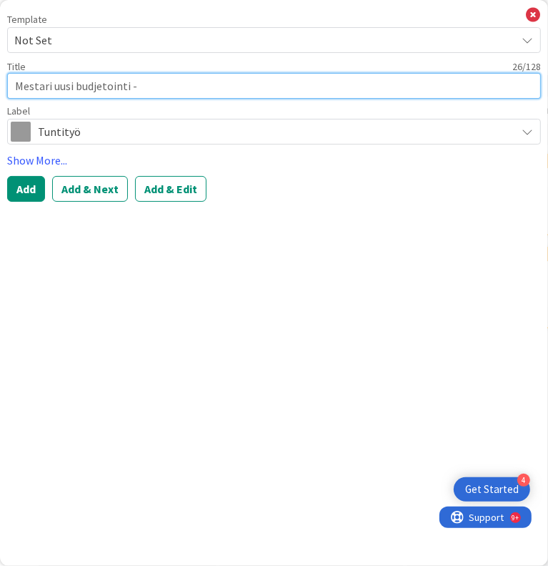
type textarea "x"
type textarea "Mestari uusi budjetointi -k"
type textarea "x"
type textarea "Mestari uusi budjetointi -kä"
type textarea "x"
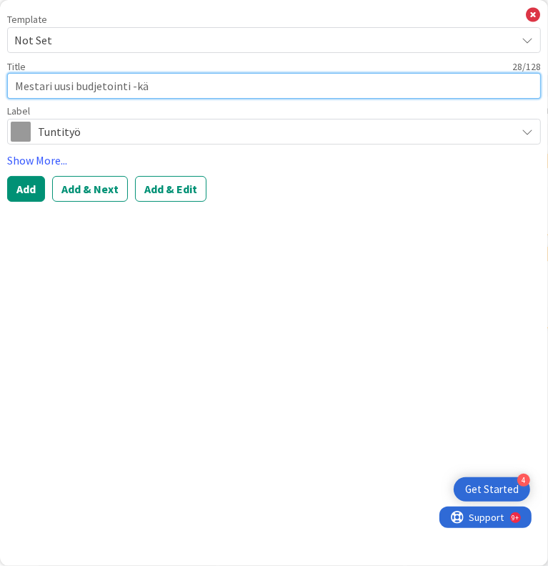
type textarea "Mestari uusi budjetointi -kää"
type textarea "x"
type textarea "Mestari uusi budjetointi -kään"
type textarea "x"
type textarea "Mestari uusi budjetointi -kääntö"
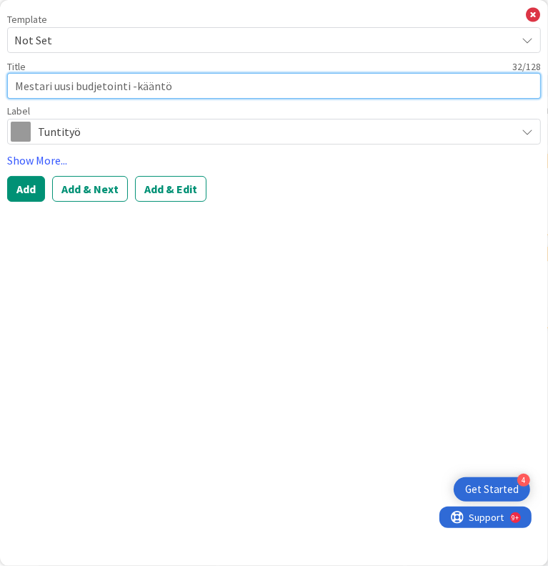
type textarea "x"
type textarea "Mestari uusi budjetointi -kääntö"
click at [48, 84] on textarea "Mestari uusi budjetointi -kääntö" at bounding box center [274, 86] width 534 height 26
type textarea "x"
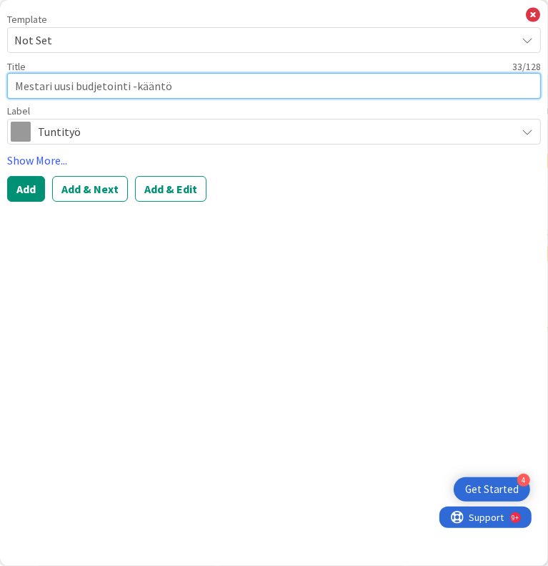
type textarea "Mestarim uusi budjetointi -kääntö"
type textarea "x"
type textarea "Mestari uusi budjetointi -kääntö"
type textarea "x"
type textarea "Mestari uusi budjetointi -kääntö"
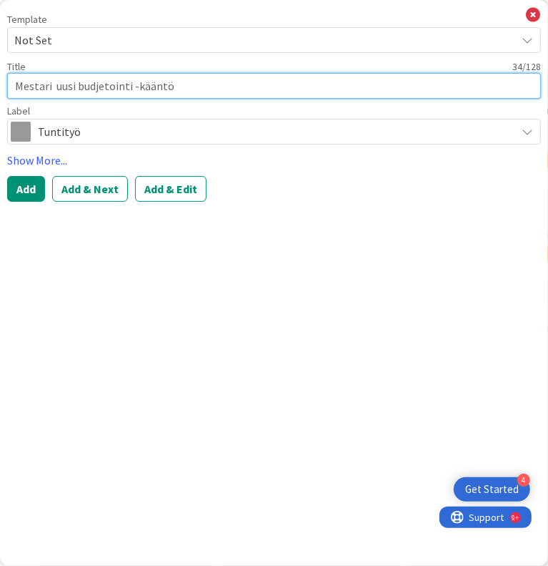
type textarea "x"
type textarea "Mestari ( uusi budjetointi -kääntö"
type textarea "x"
type textarea "Mestari (s uusi budjetointi -kääntö"
type textarea "x"
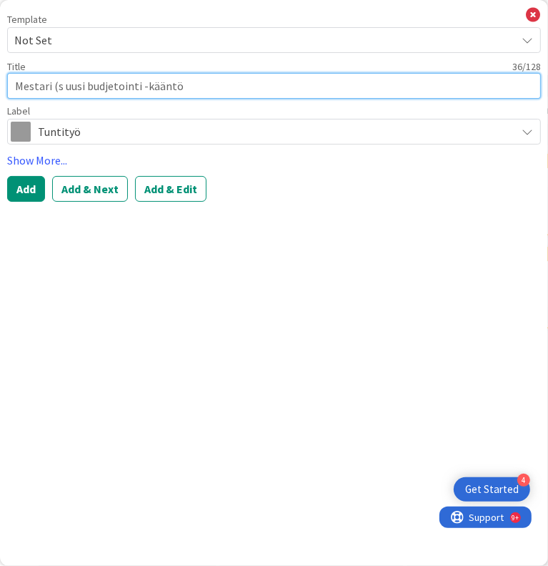
type textarea "Mestari (se uusi budjetointi -kääntö"
type textarea "x"
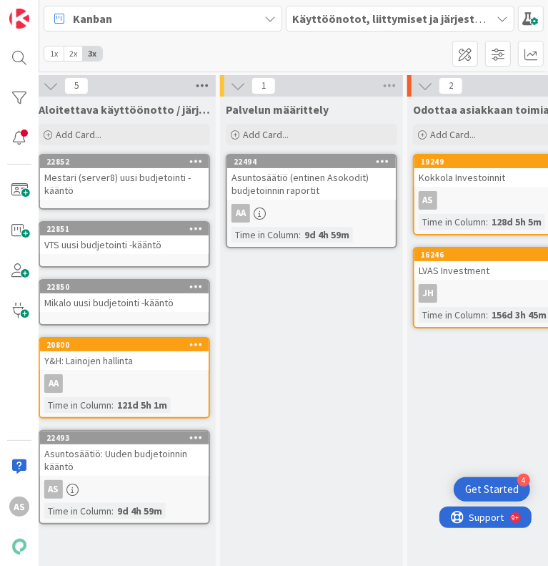
click at [204, 84] on icon at bounding box center [202, 85] width 19 height 21
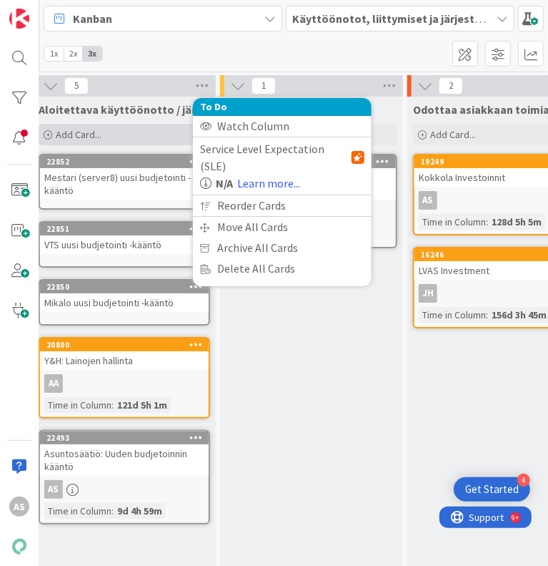
click at [169, 129] on div "Add Card..." at bounding box center [125, 134] width 172 height 21
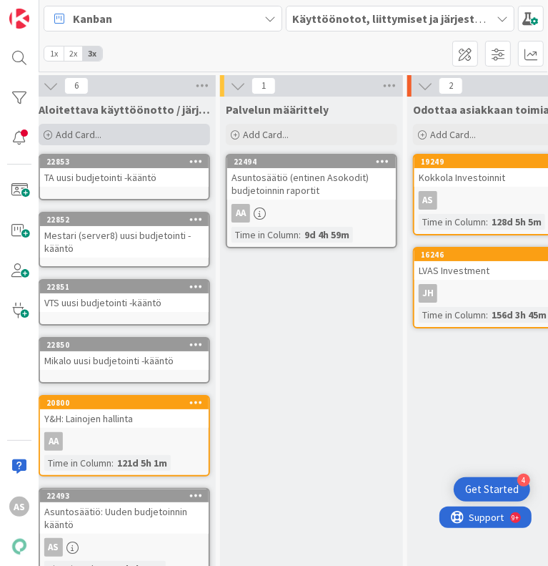
click at [152, 133] on div "Add Card..." at bounding box center [125, 134] width 172 height 21
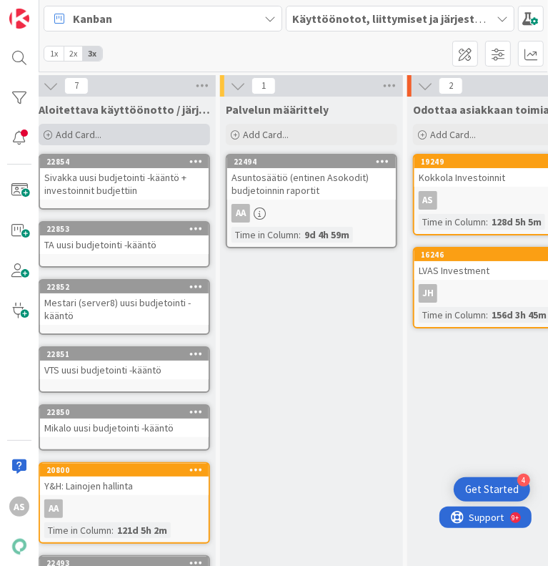
click at [127, 136] on div "Add Card..." at bounding box center [125, 134] width 172 height 21
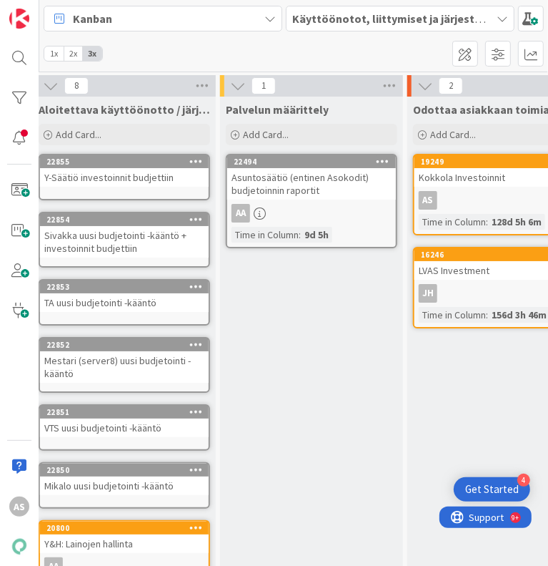
click at [354, 363] on div "Palvelun määrittely Add Card... 22494 Asuntosäätiö (entinen Asokodit) budjetoin…" at bounding box center [311, 408] width 183 height 622
